Goal: Task Accomplishment & Management: Complete application form

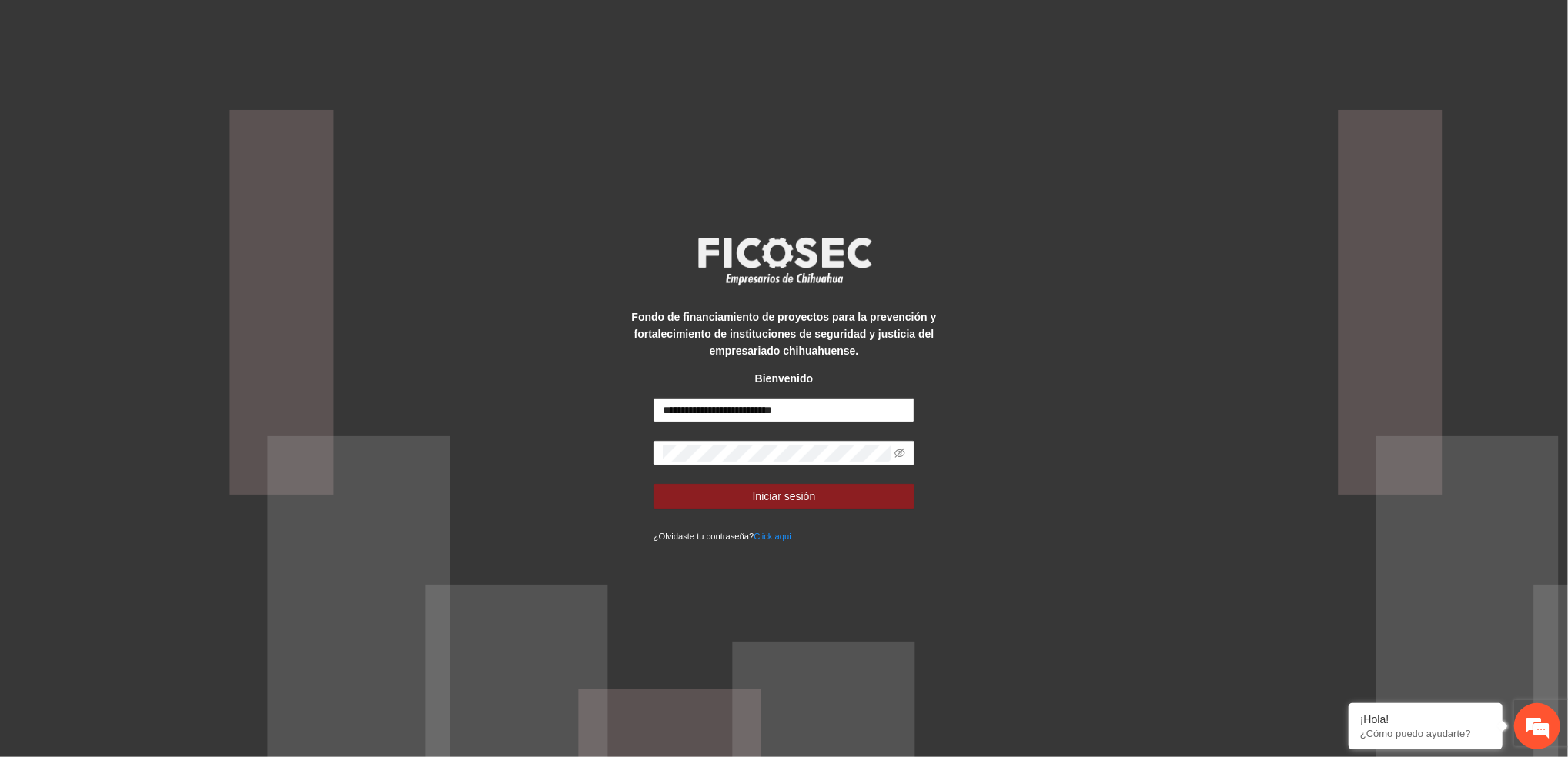
drag, startPoint x: 804, startPoint y: 413, endPoint x: 597, endPoint y: 441, distance: 208.9
click at [597, 441] on div "**********" at bounding box center [784, 378] width 1568 height 757
type input "**********"
click at [762, 497] on span "Iniciar sesión" at bounding box center [784, 496] width 63 height 17
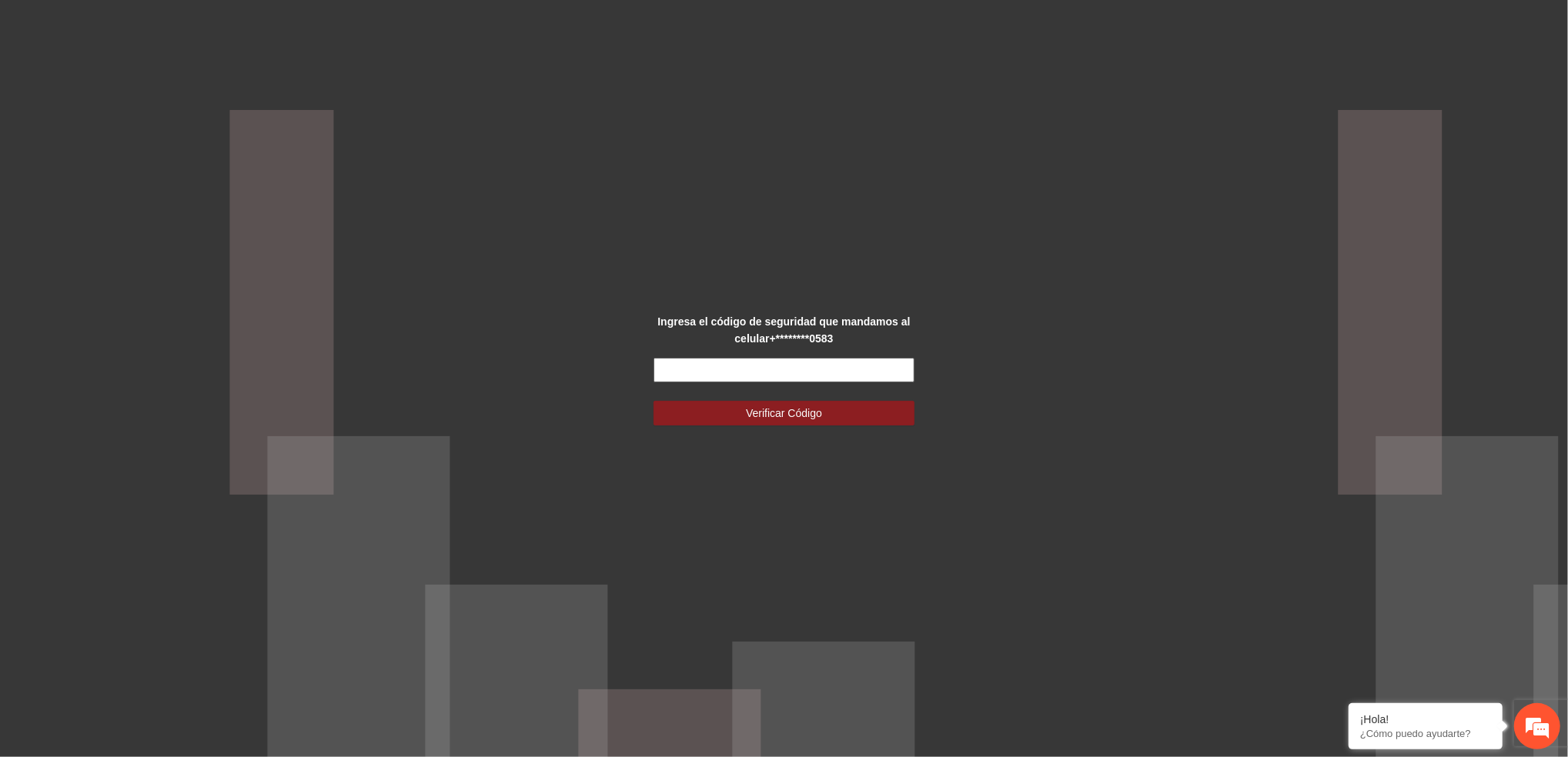
click at [792, 374] on input "text" at bounding box center [784, 370] width 262 height 24
type input "******"
click at [789, 420] on span "Verificar Código" at bounding box center [784, 413] width 76 height 17
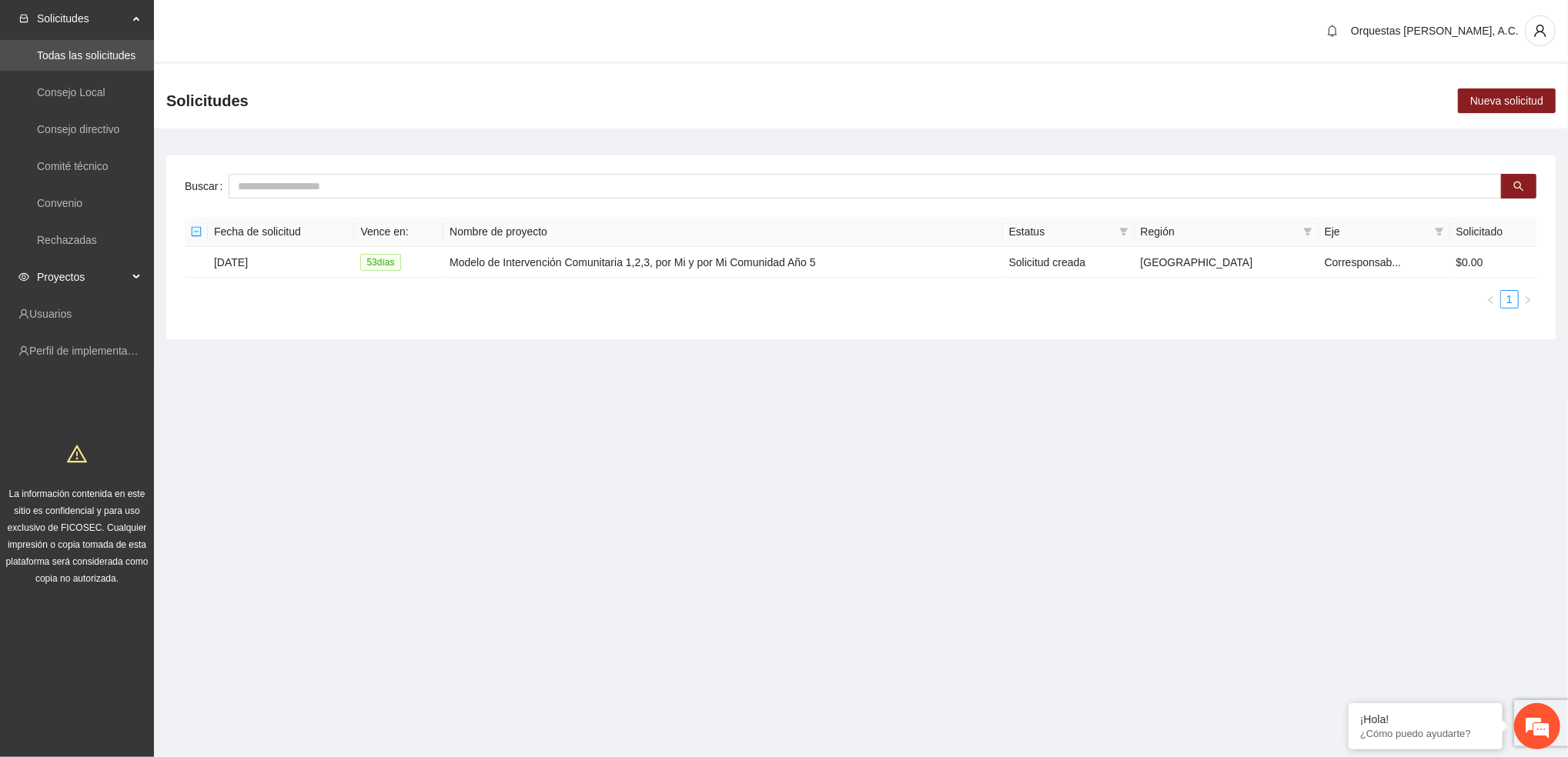
click at [135, 274] on div "Proyectos" at bounding box center [76, 277] width 154 height 31
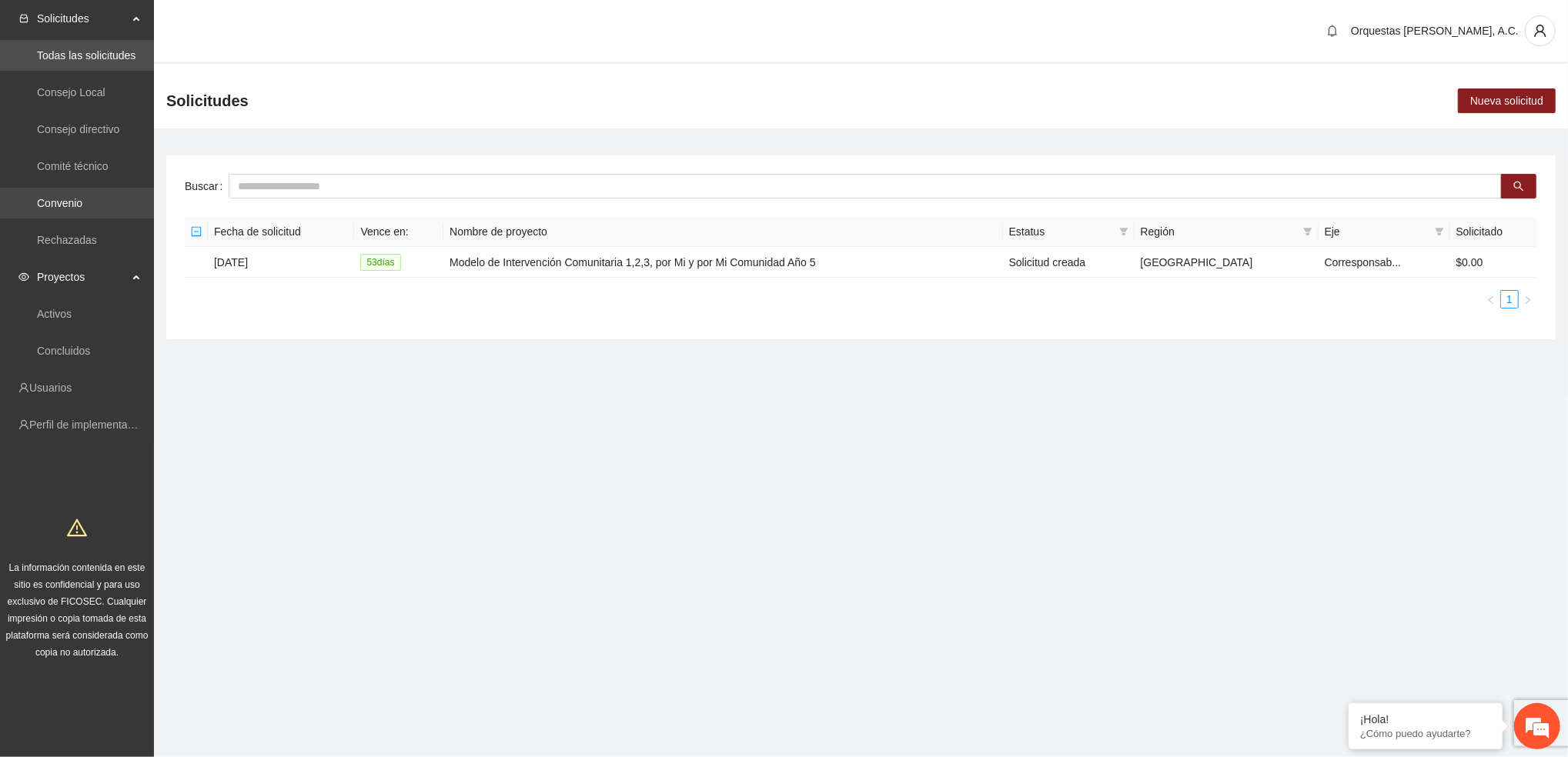
click at [69, 198] on link "Convenio" at bounding box center [60, 203] width 46 height 12
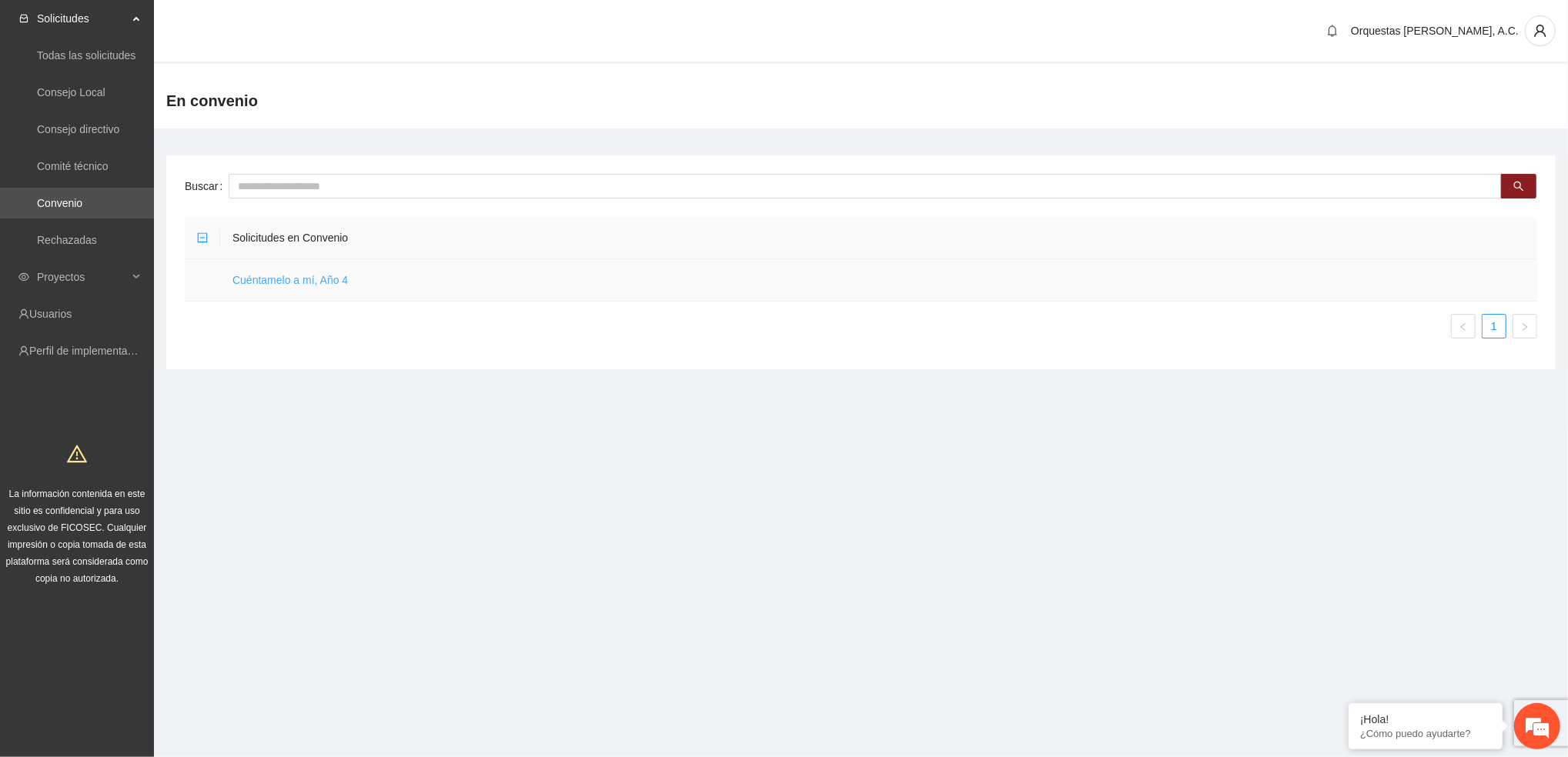
click at [301, 277] on link "Cuéntamelo a mí, Año 4" at bounding box center [291, 279] width 115 height 12
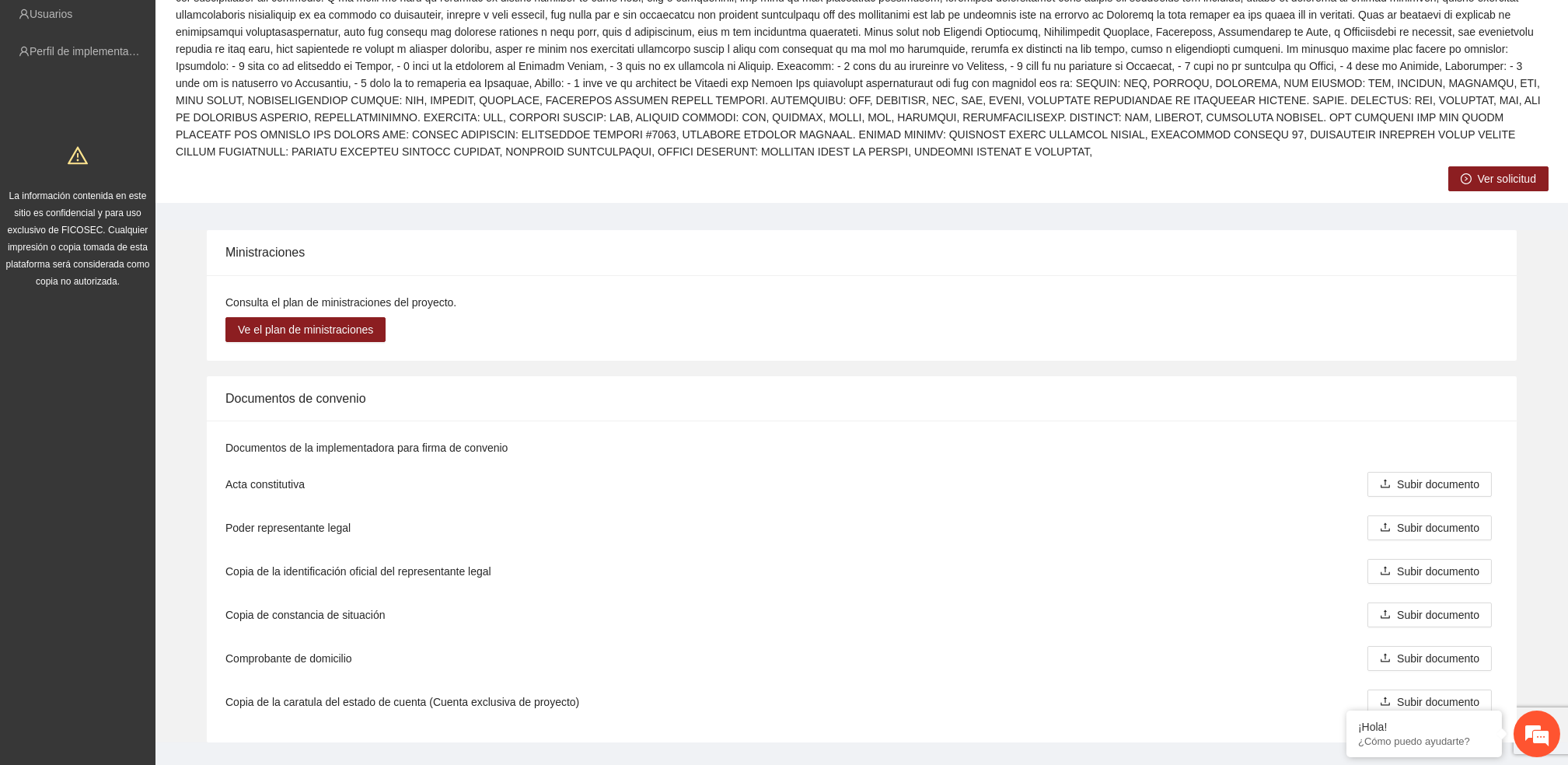
scroll to position [321, 0]
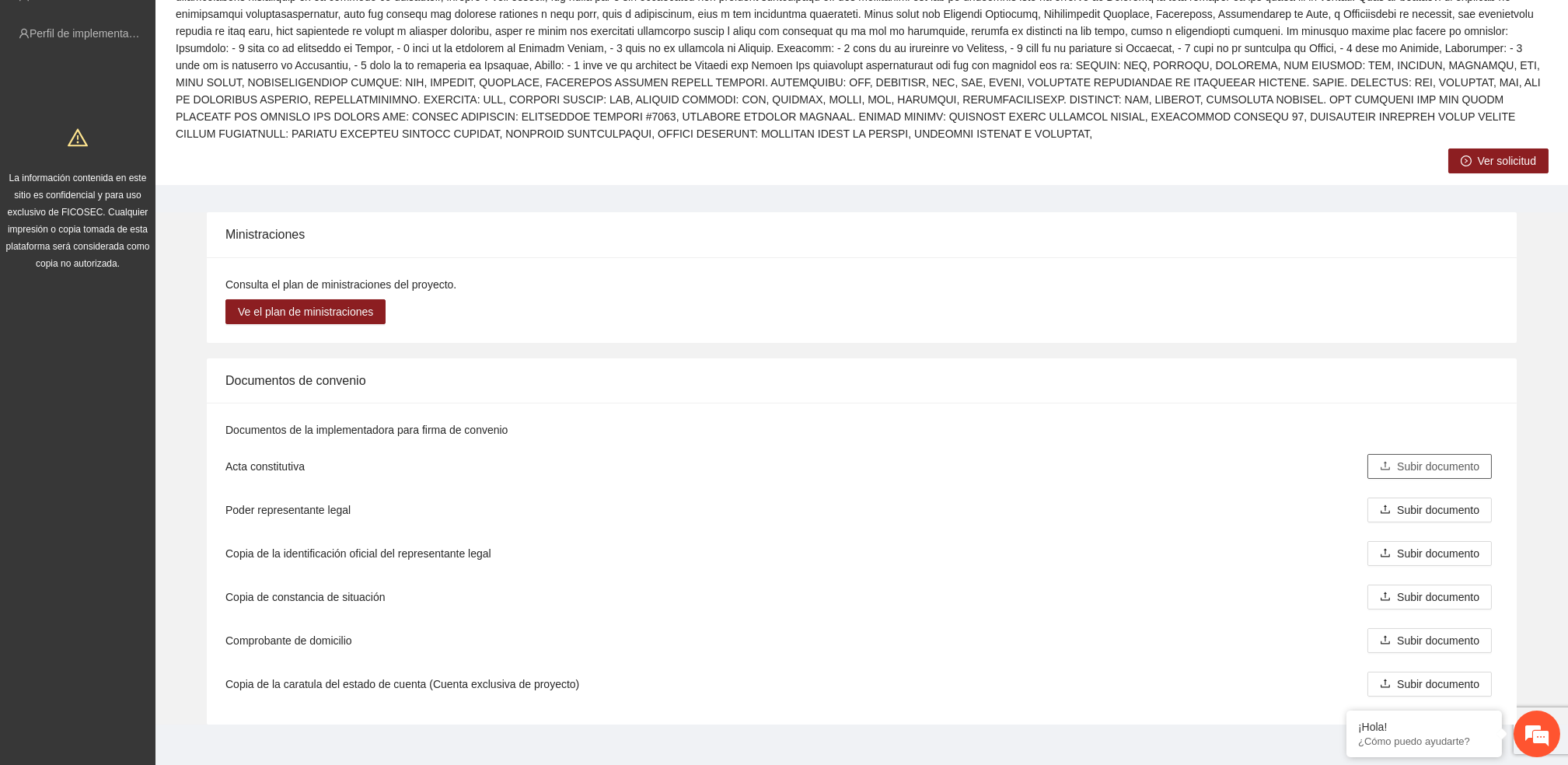
click at [1436, 458] on span "Subir documento" at bounding box center [1438, 467] width 83 height 17
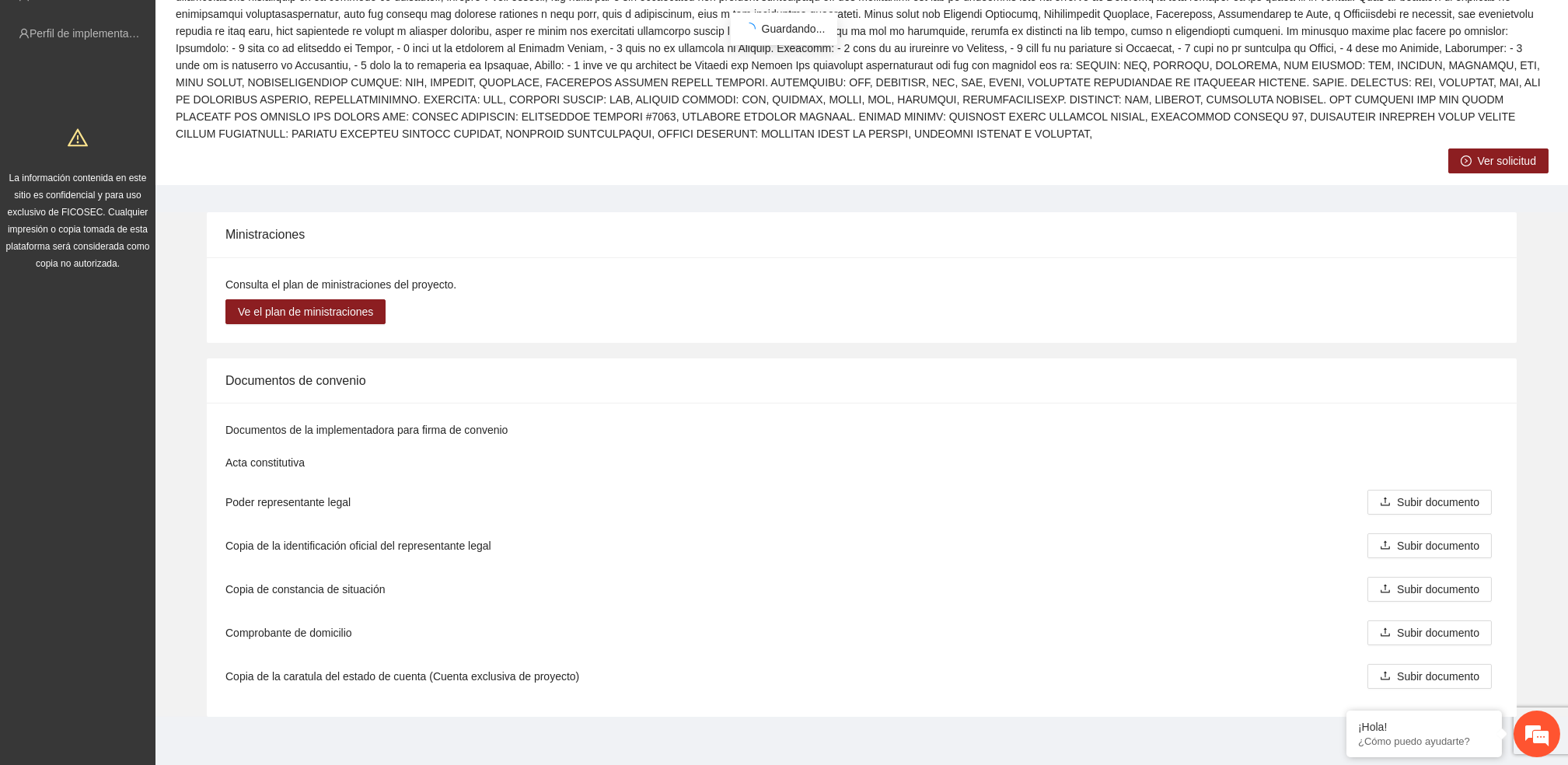
scroll to position [313, 0]
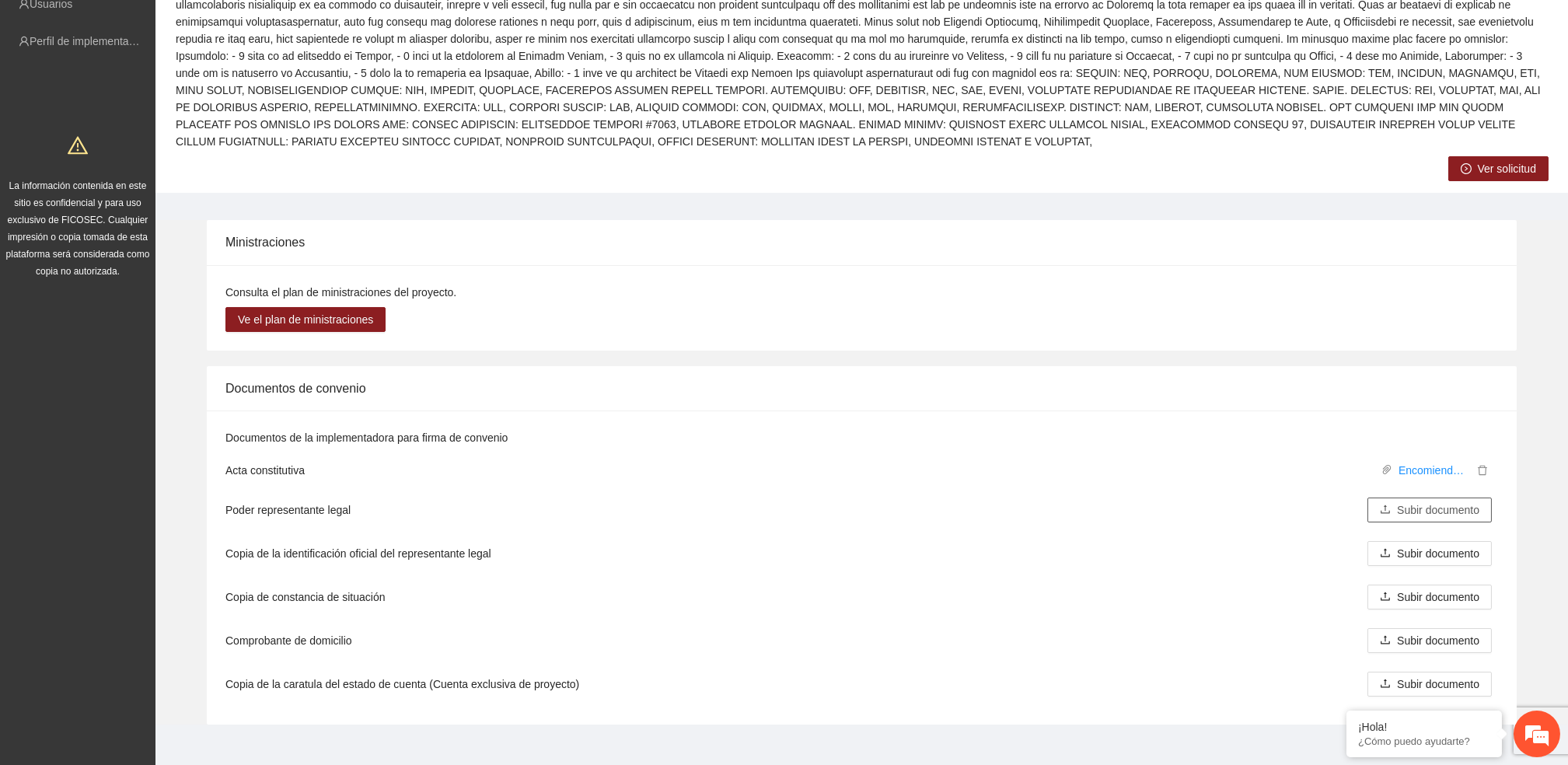
click at [1429, 502] on span "Subir documento" at bounding box center [1438, 510] width 83 height 17
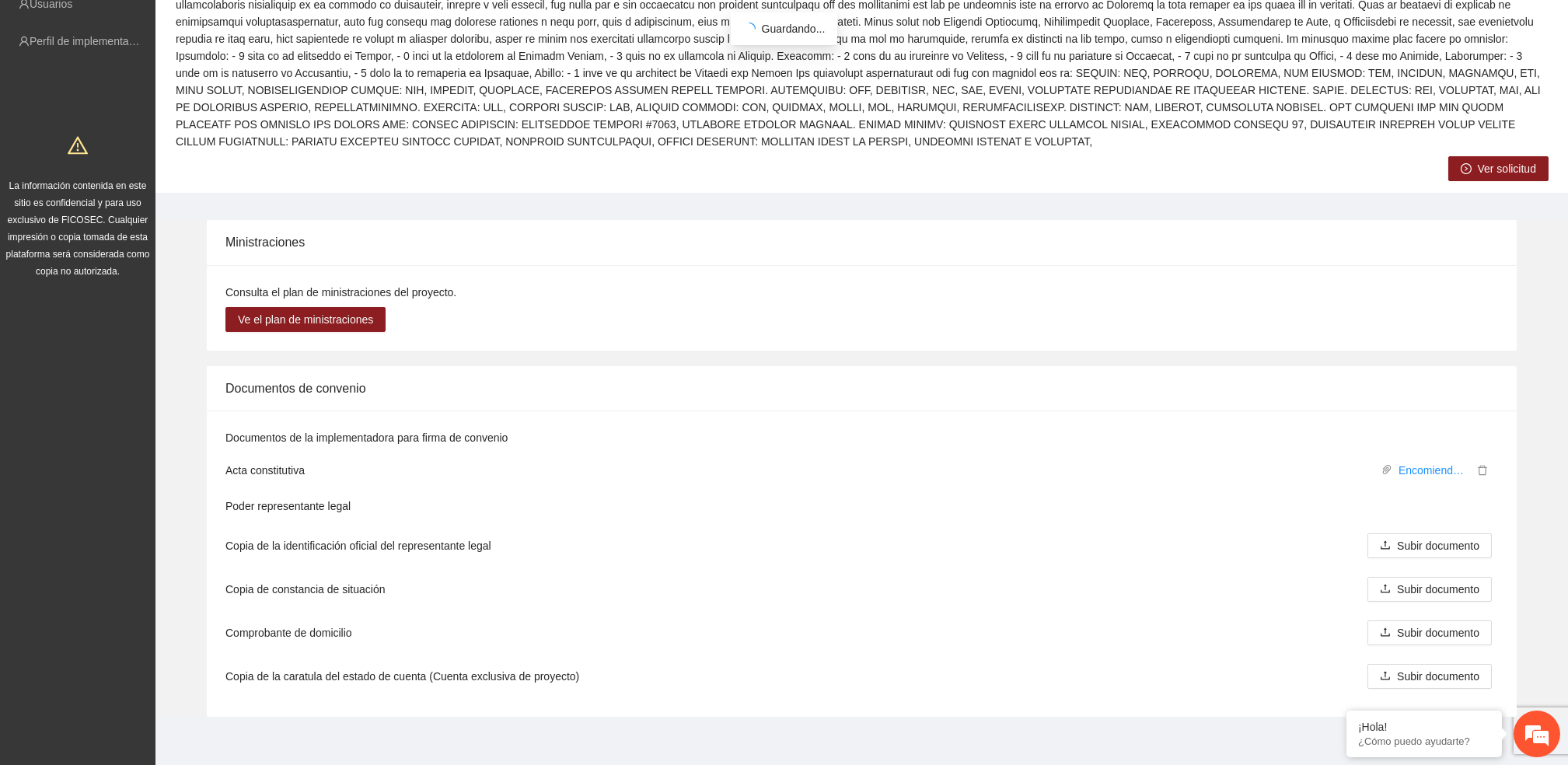
scroll to position [306, 0]
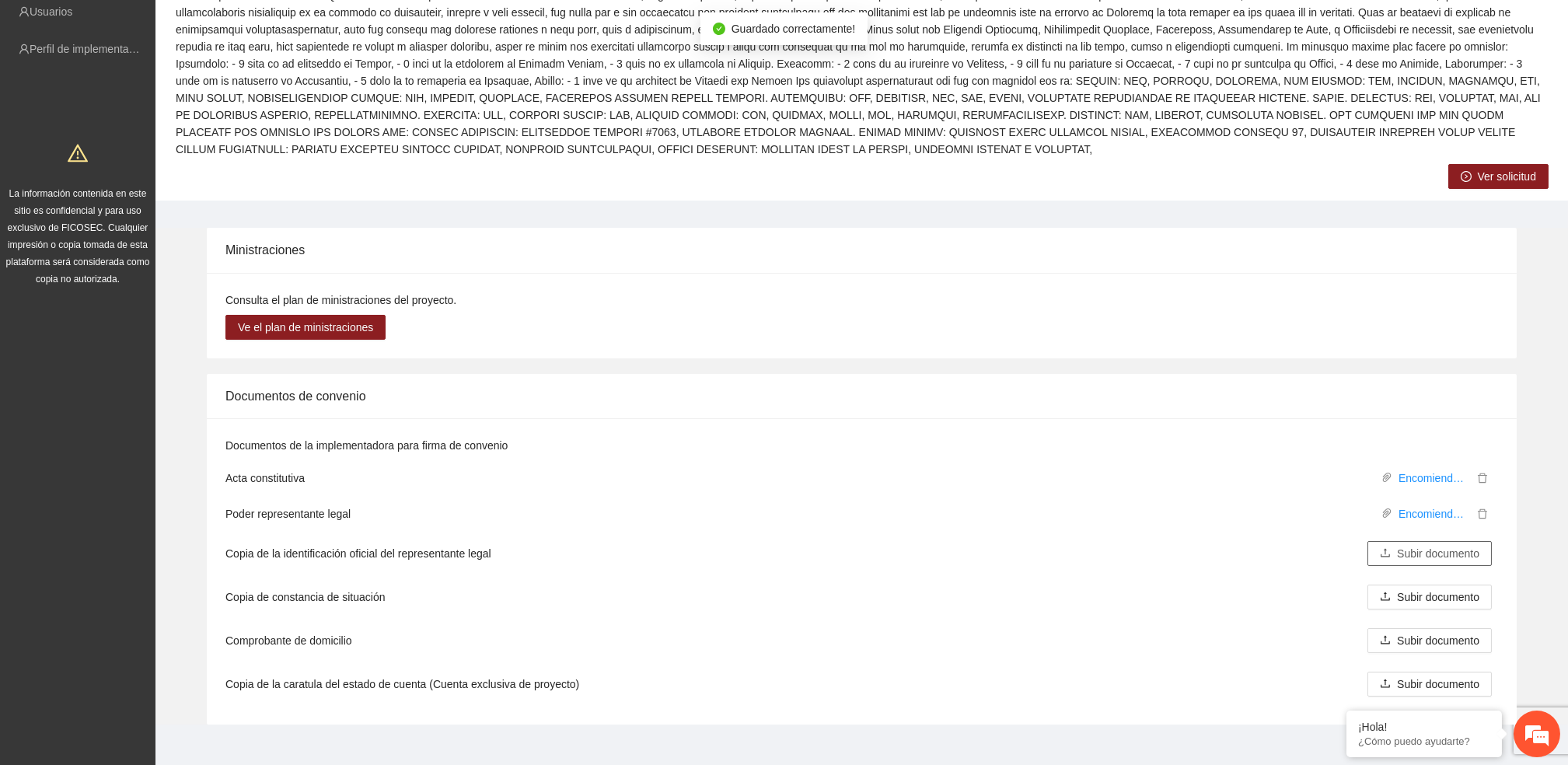
click at [1478, 545] on span "Subir documento" at bounding box center [1438, 553] width 83 height 17
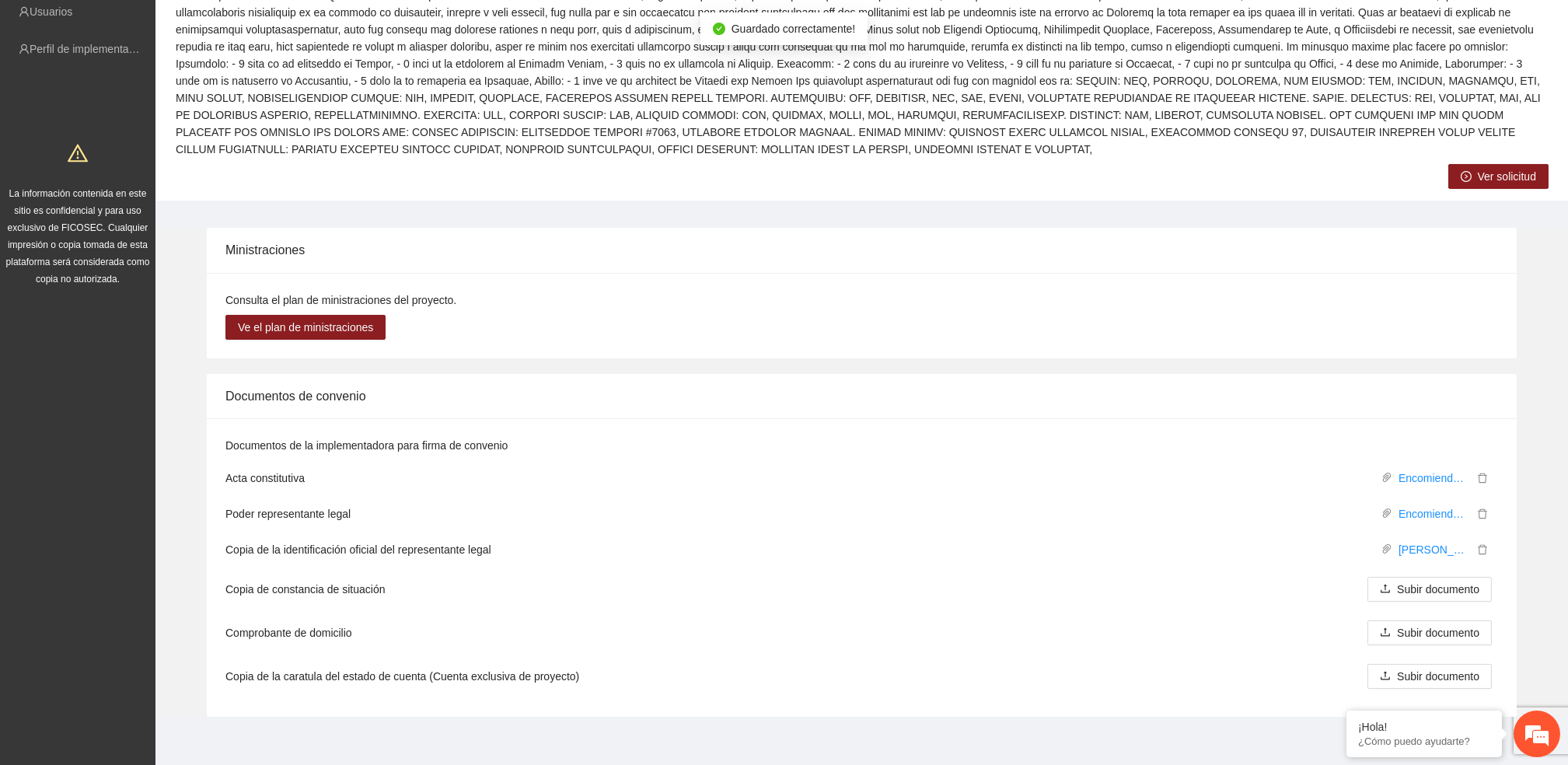
scroll to position [298, 0]
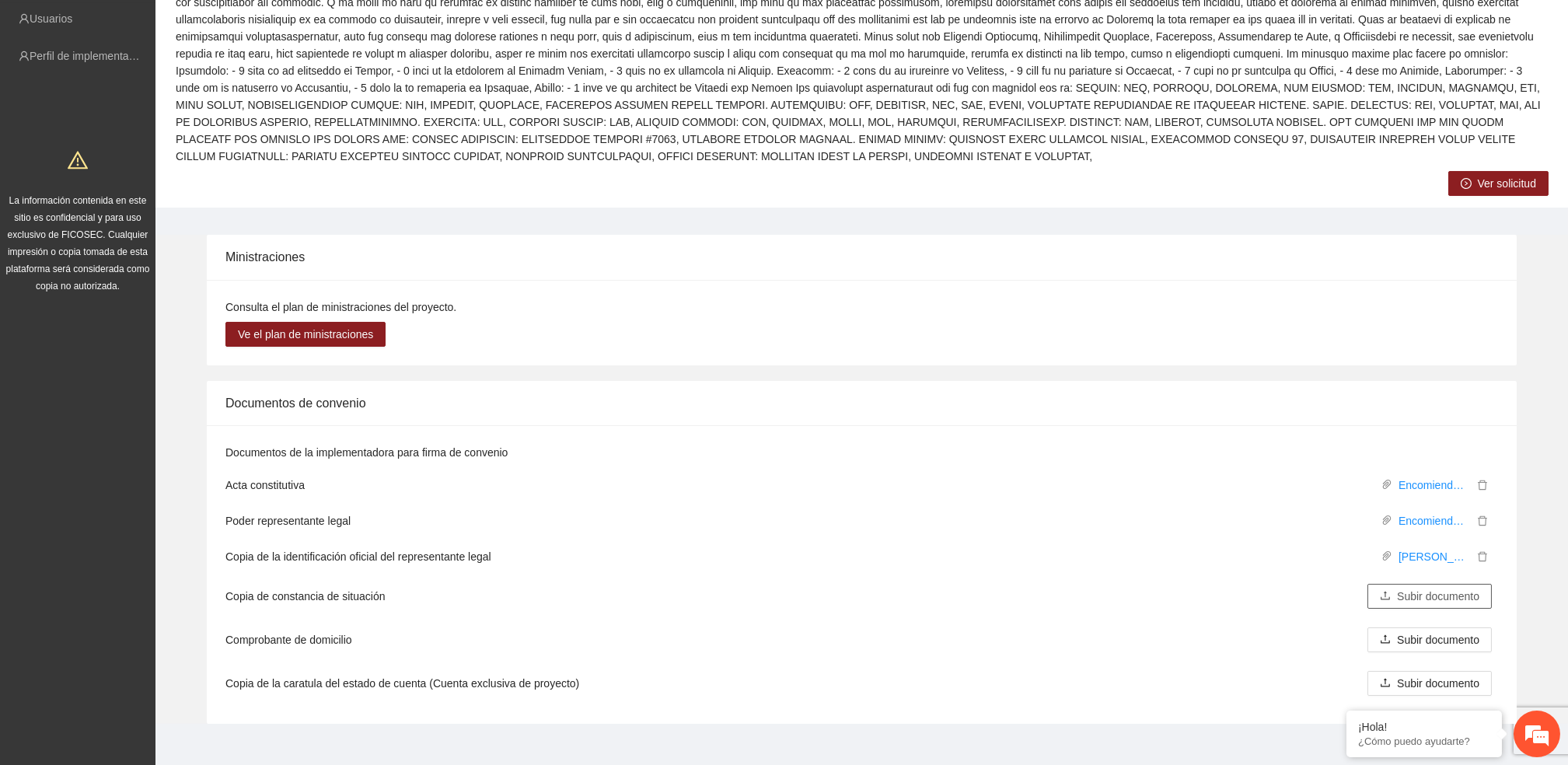
click at [1443, 588] on span "Subir documento" at bounding box center [1438, 597] width 83 height 17
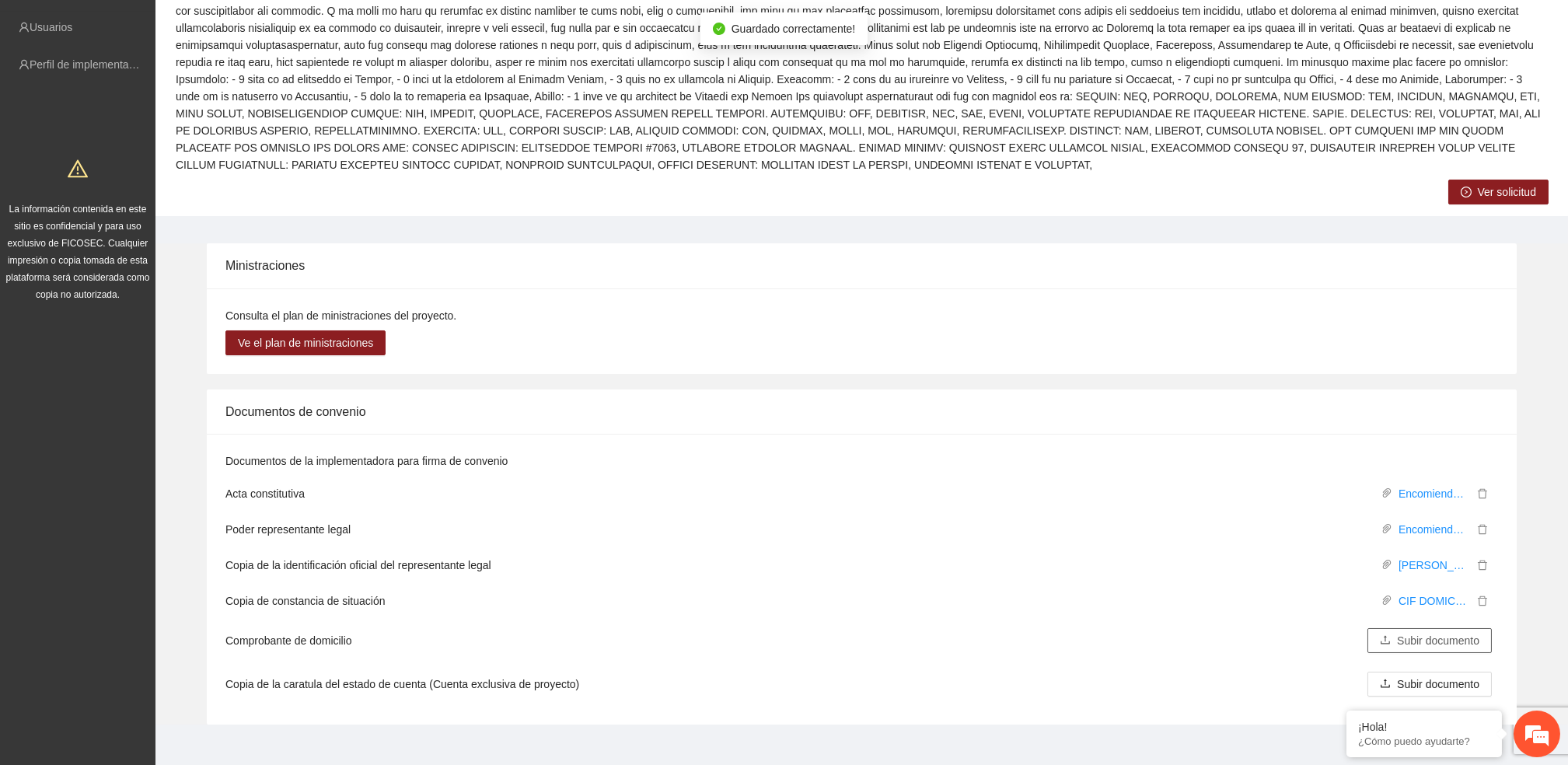
click at [1426, 632] on span "Subir documento" at bounding box center [1438, 641] width 83 height 17
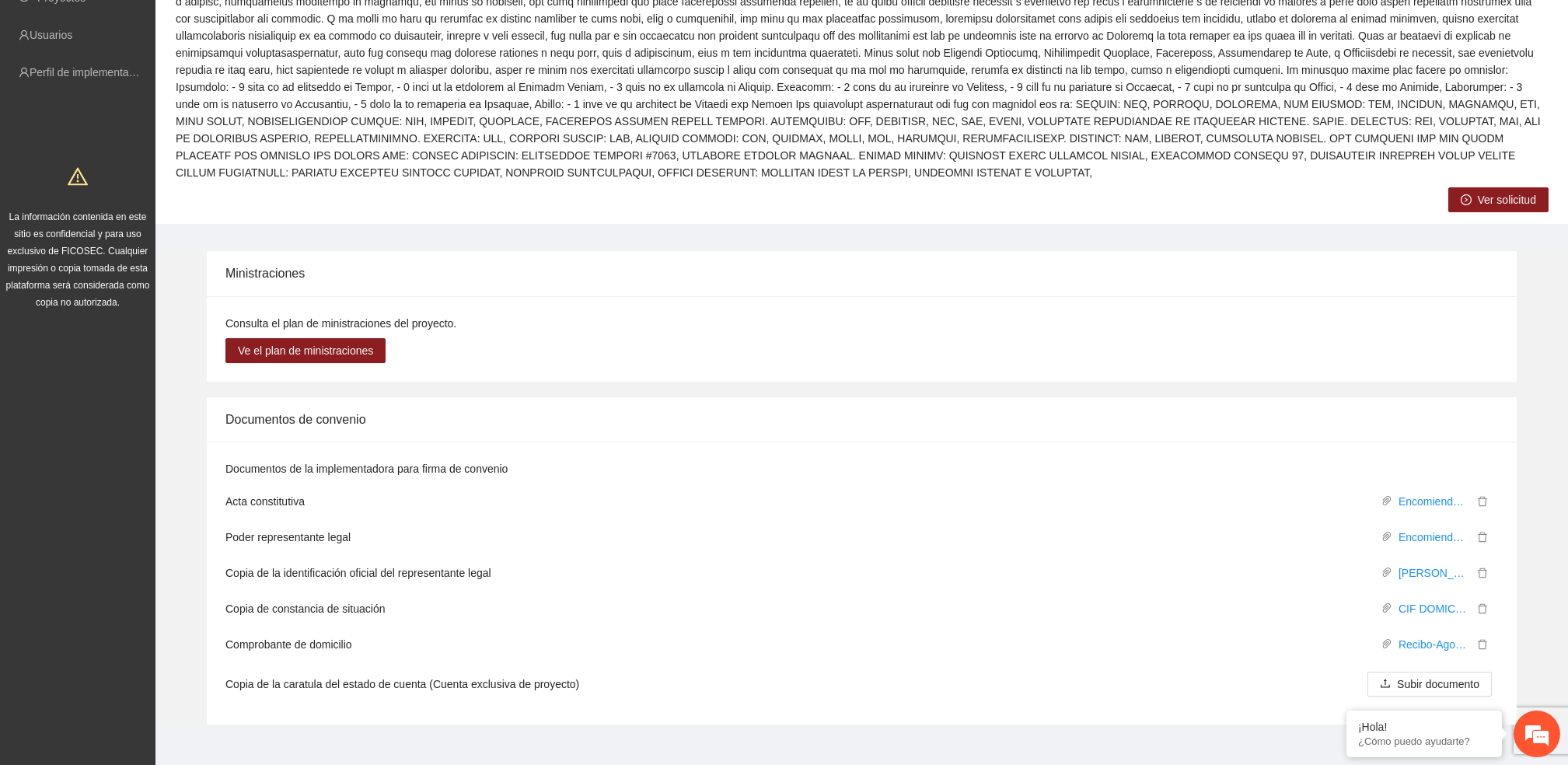
scroll to position [0, 0]
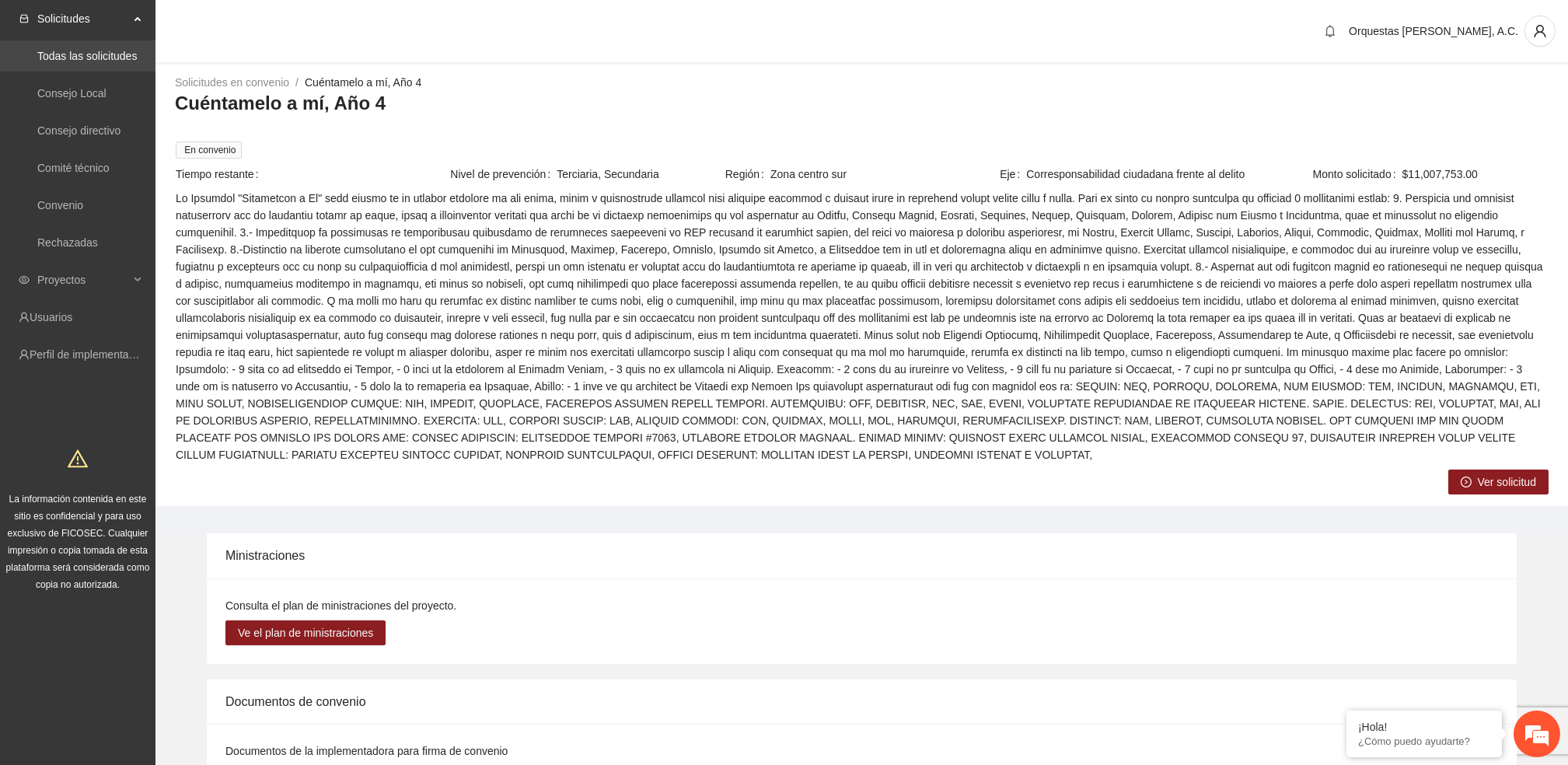
click at [85, 51] on link "Todas las solicitudes" at bounding box center [87, 56] width 100 height 12
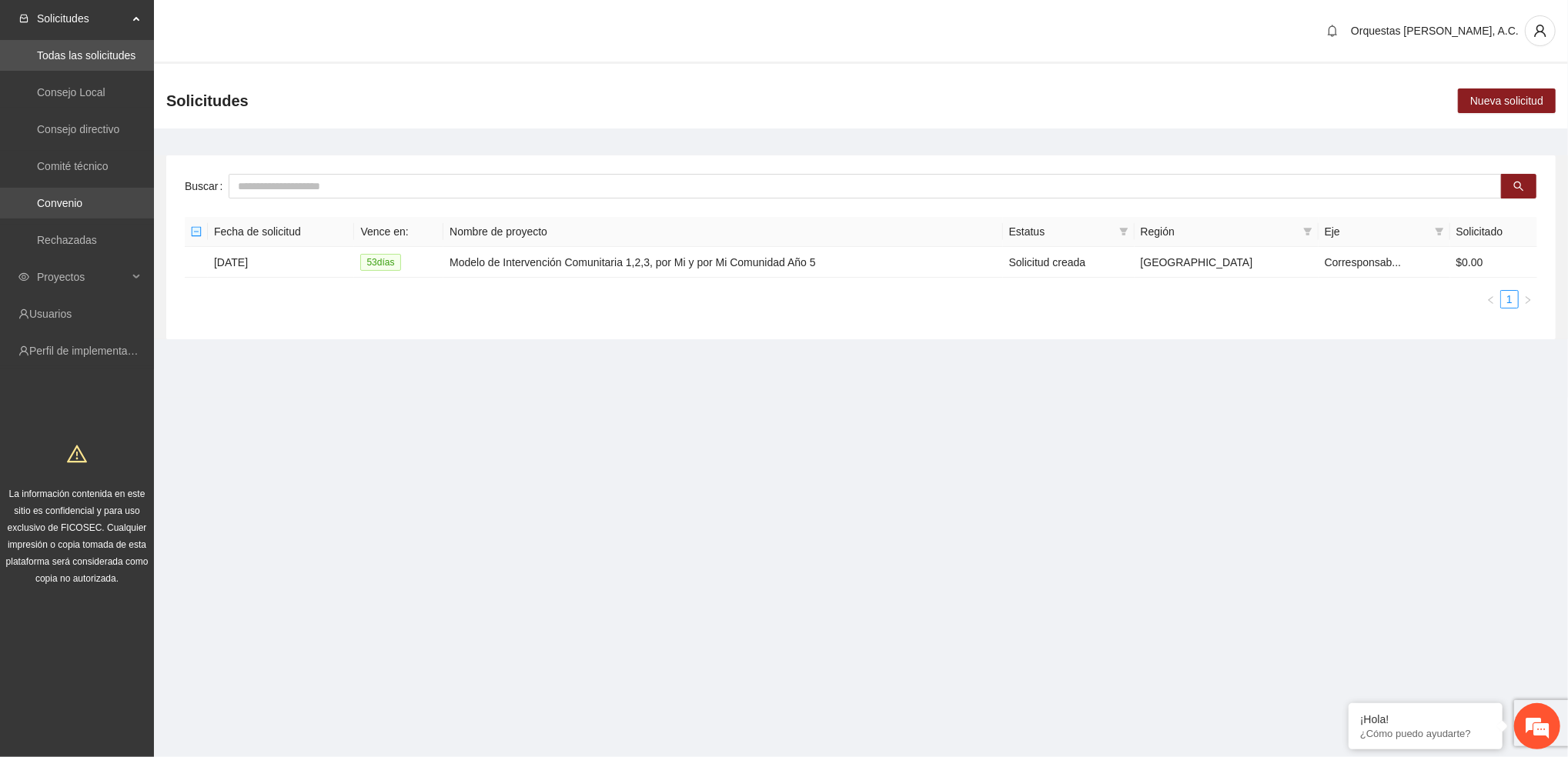
click at [76, 200] on link "Convenio" at bounding box center [60, 203] width 46 height 12
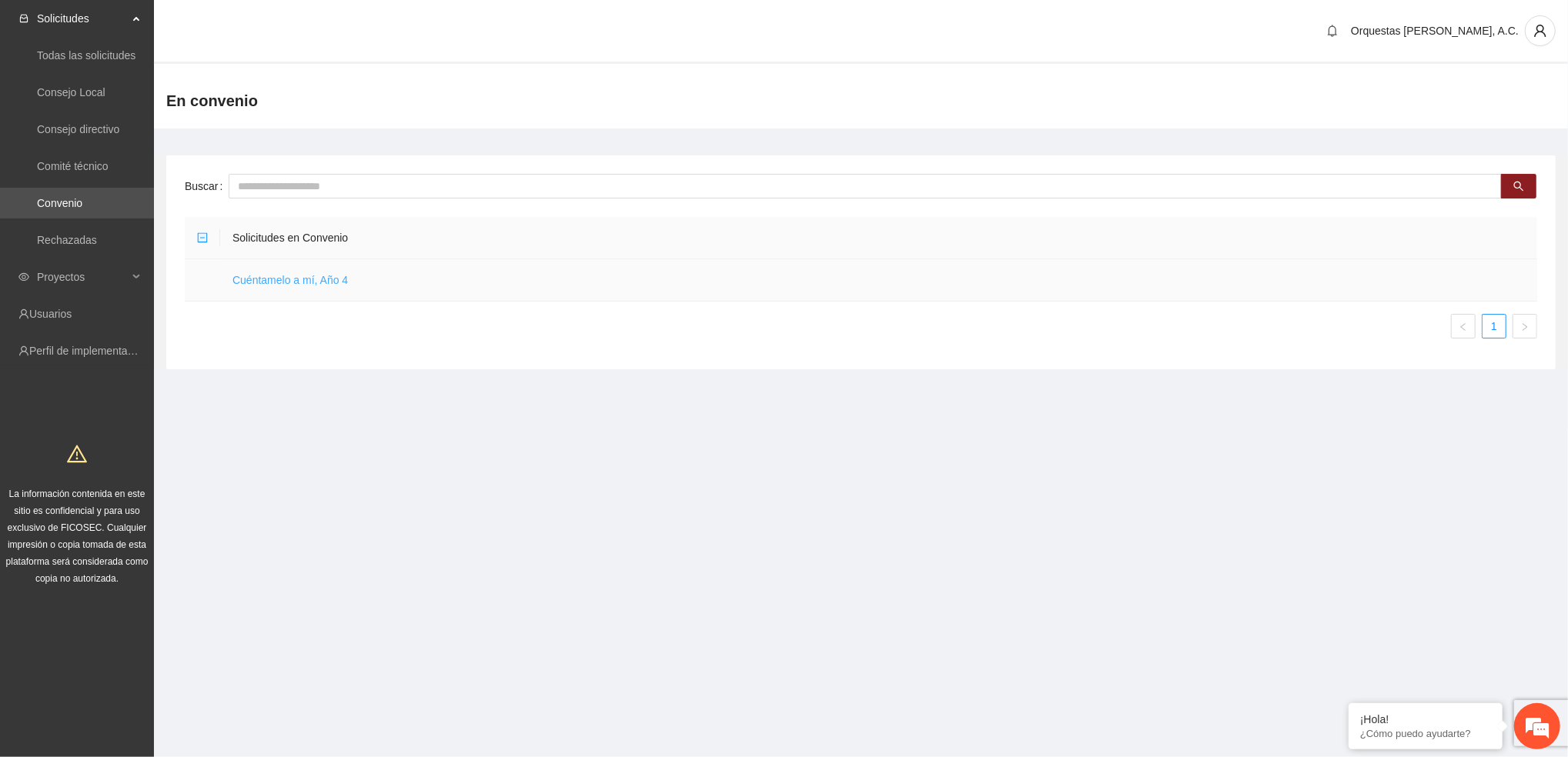
click at [255, 275] on link "Cuéntamelo a mí, Año 4" at bounding box center [291, 279] width 115 height 12
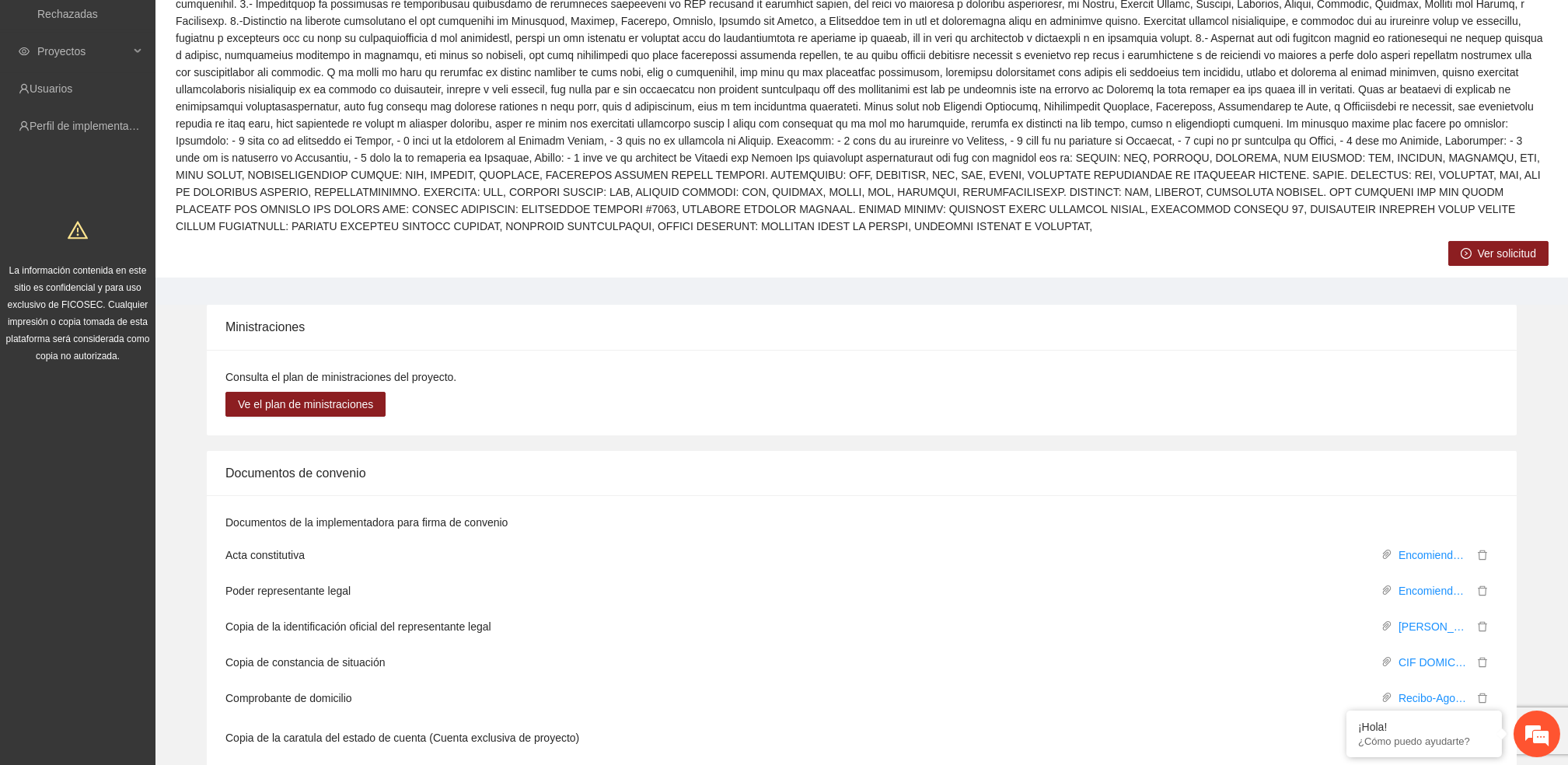
scroll to position [282, 0]
